Goal: Task Accomplishment & Management: Complete application form

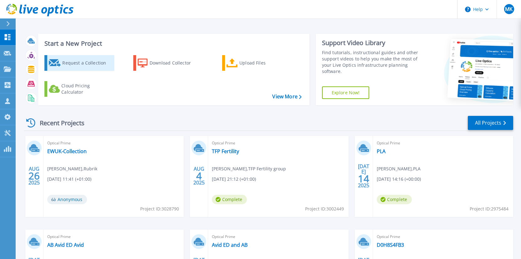
click at [84, 68] on div "Request a Collection" at bounding box center [87, 63] width 50 height 13
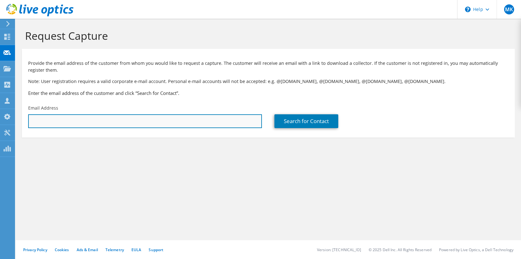
click at [50, 124] on input "text" at bounding box center [145, 121] width 234 height 14
paste input "[PERSON_NAME][EMAIL_ADDRESS][PERSON_NAME][DOMAIN_NAME]"
type input "[PERSON_NAME][EMAIL_ADDRESS][PERSON_NAME][DOMAIN_NAME]"
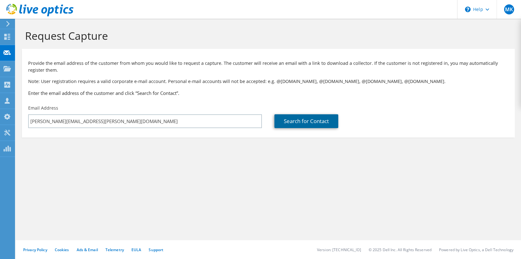
click at [306, 122] on link "Search for Contact" at bounding box center [306, 121] width 64 height 14
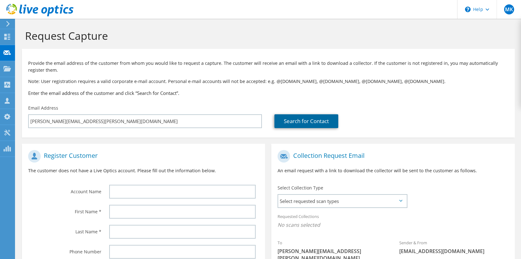
click at [300, 126] on link "Search for Contact" at bounding box center [306, 121] width 64 height 14
click at [300, 199] on span "Select requested scan types" at bounding box center [342, 200] width 128 height 13
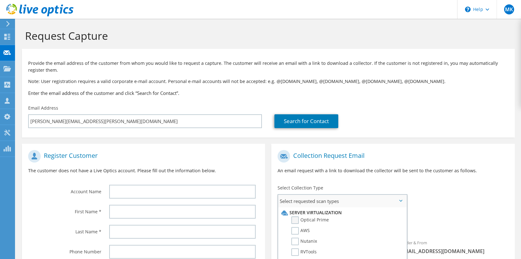
click at [297, 220] on label "Optical Prime" at bounding box center [310, 220] width 38 height 8
click at [0, 0] on input "Optical Prime" at bounding box center [0, 0] width 0 height 0
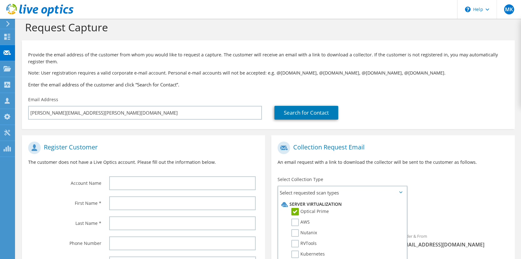
scroll to position [18, 0]
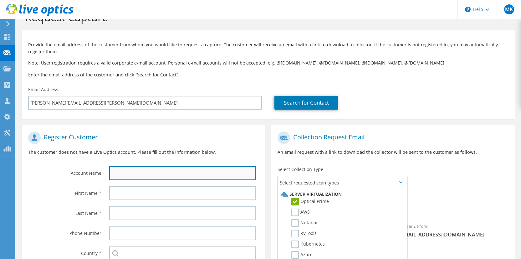
click at [166, 167] on input "text" at bounding box center [182, 173] width 146 height 14
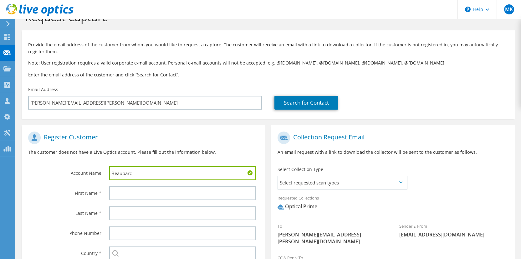
type input "Beauparc"
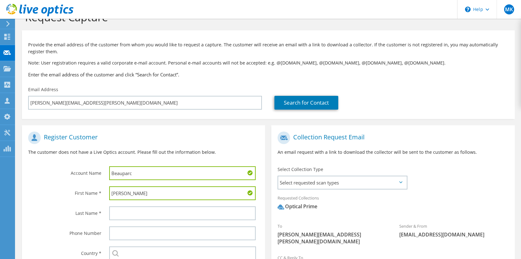
type input "[PERSON_NAME]"
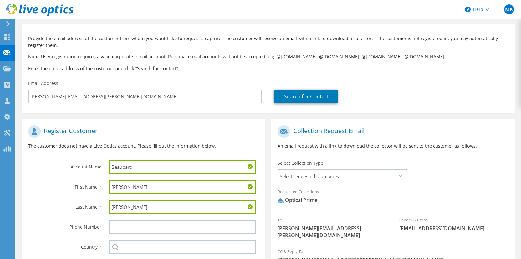
scroll to position [35, 0]
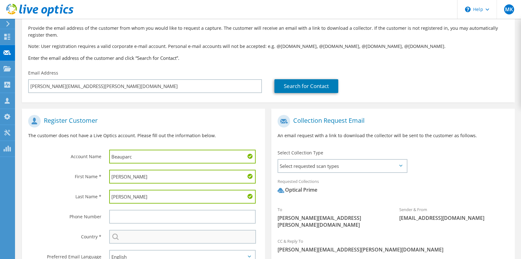
type input "[PERSON_NAME]"
click at [180, 239] on input "text" at bounding box center [182, 237] width 147 height 14
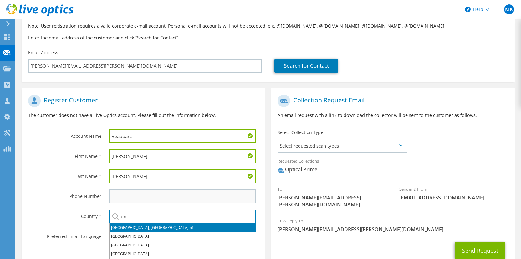
scroll to position [56, 0]
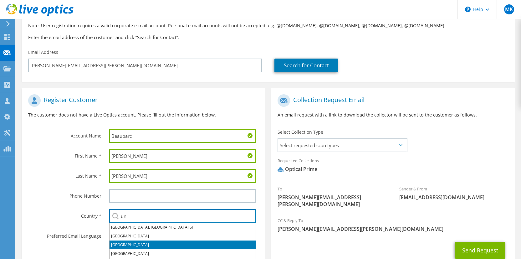
click at [148, 242] on li "[GEOGRAPHIC_DATA]" at bounding box center [182, 244] width 146 height 9
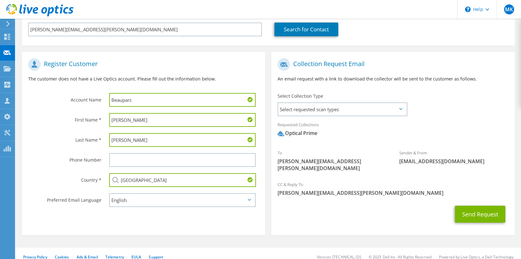
scroll to position [92, 0]
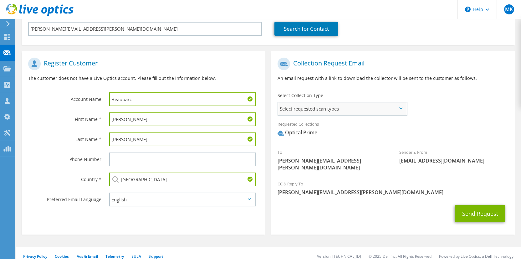
type input "[GEOGRAPHIC_DATA]"
click at [349, 112] on span "Select requested scan types" at bounding box center [342, 108] width 128 height 13
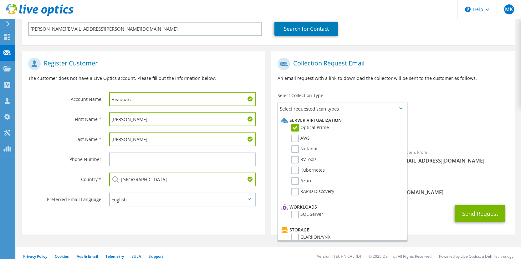
click at [484, 104] on div "To [PERSON_NAME][EMAIL_ADDRESS][PERSON_NAME][DOMAIN_NAME] Sender & From [EMAIL_…" at bounding box center [392, 115] width 243 height 123
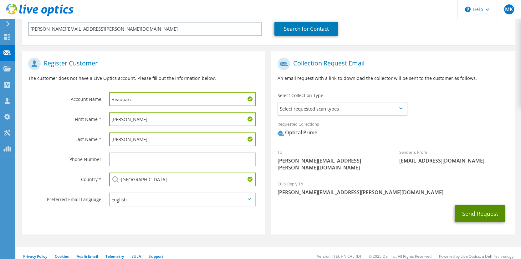
click at [482, 209] on button "Send Request" at bounding box center [480, 213] width 50 height 17
